Goal: Information Seeking & Learning: Check status

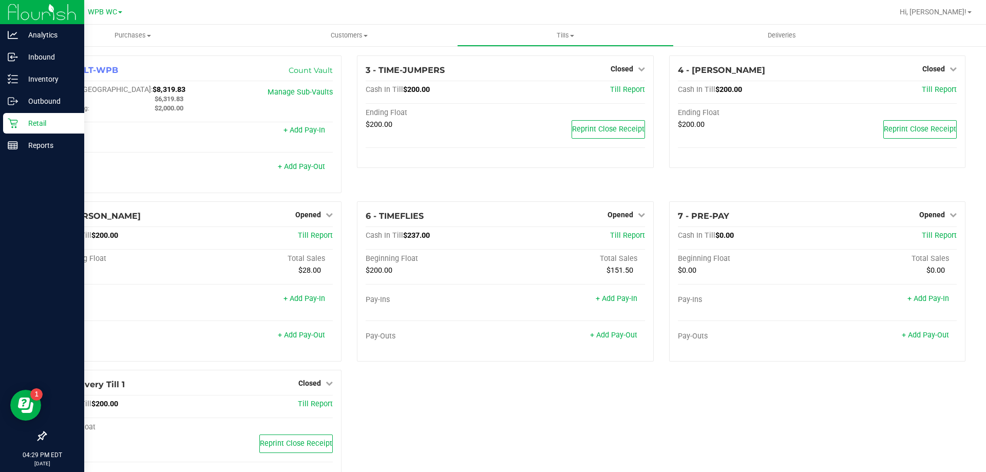
click at [40, 130] on div "Retail" at bounding box center [43, 123] width 81 height 21
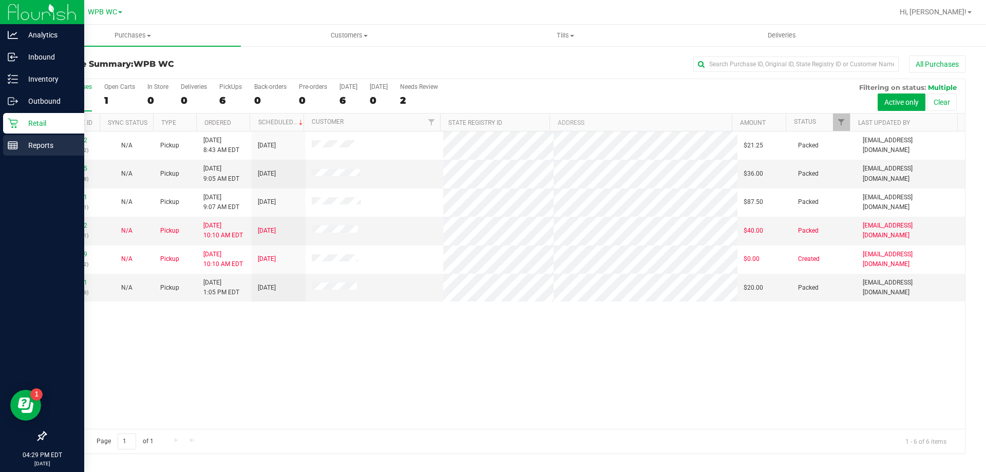
click at [15, 144] on icon at bounding box center [13, 145] width 10 height 10
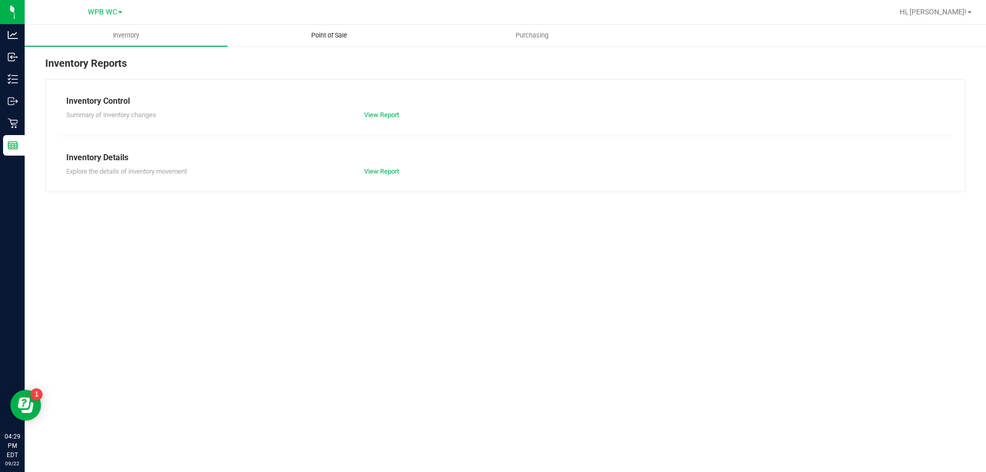
click at [348, 35] on span "Point of Sale" at bounding box center [329, 35] width 64 height 9
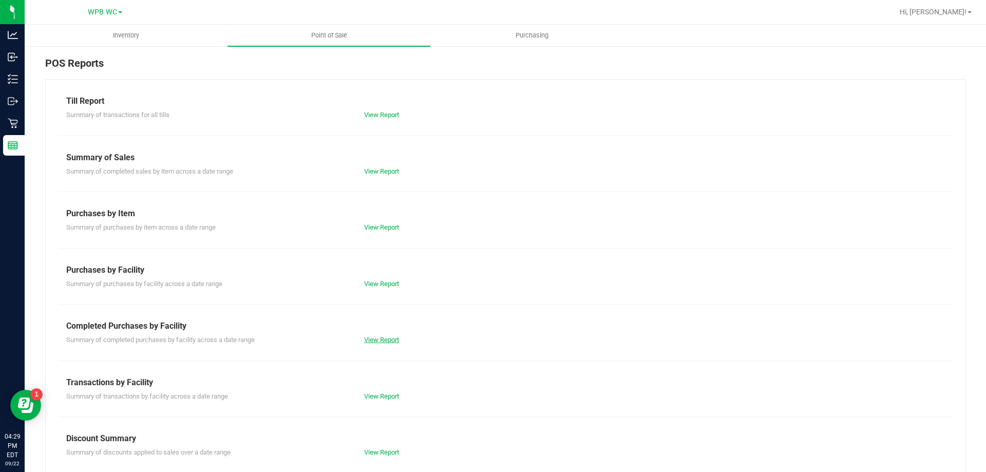
click at [367, 336] on link "View Report" at bounding box center [381, 340] width 35 height 8
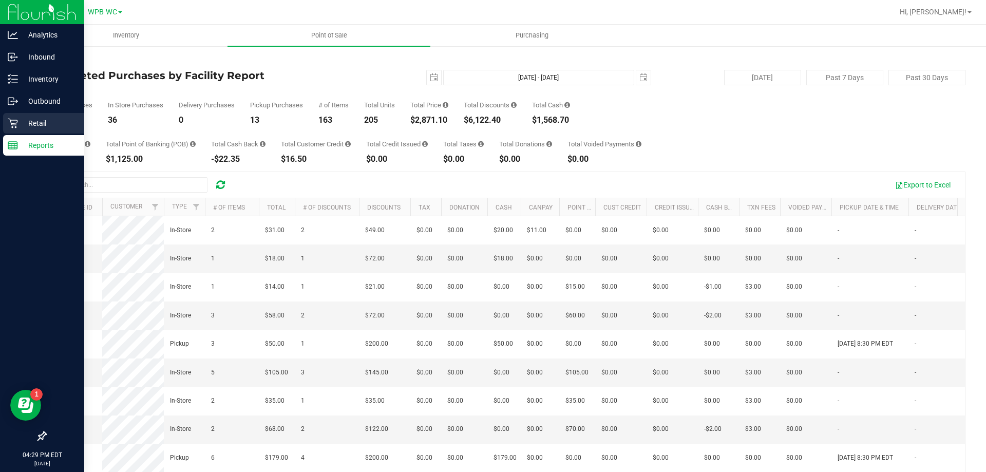
click at [9, 119] on icon at bounding box center [13, 124] width 10 height 10
